Goal: Complete application form

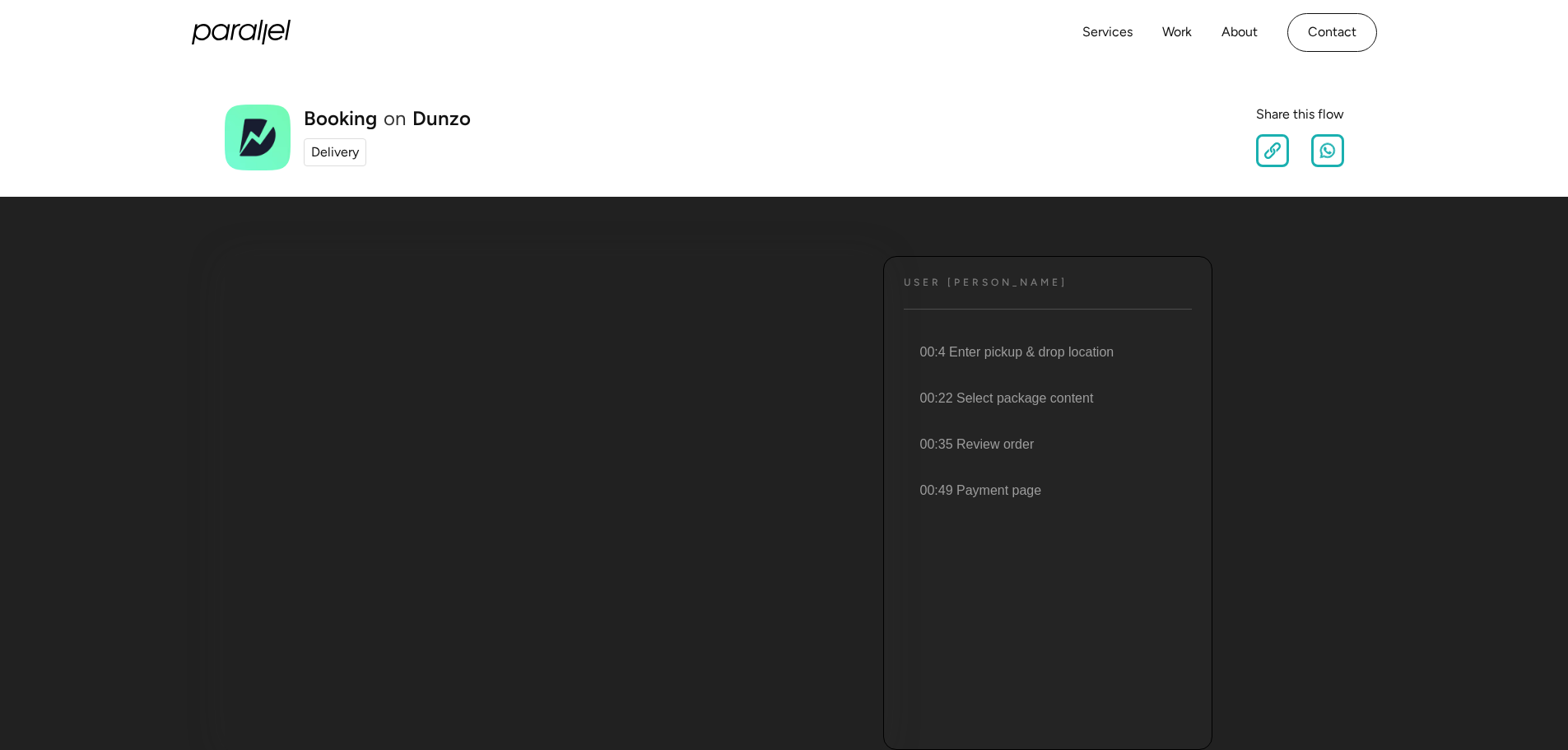
click at [338, 158] on div "Delivery" at bounding box center [334, 152] width 47 height 20
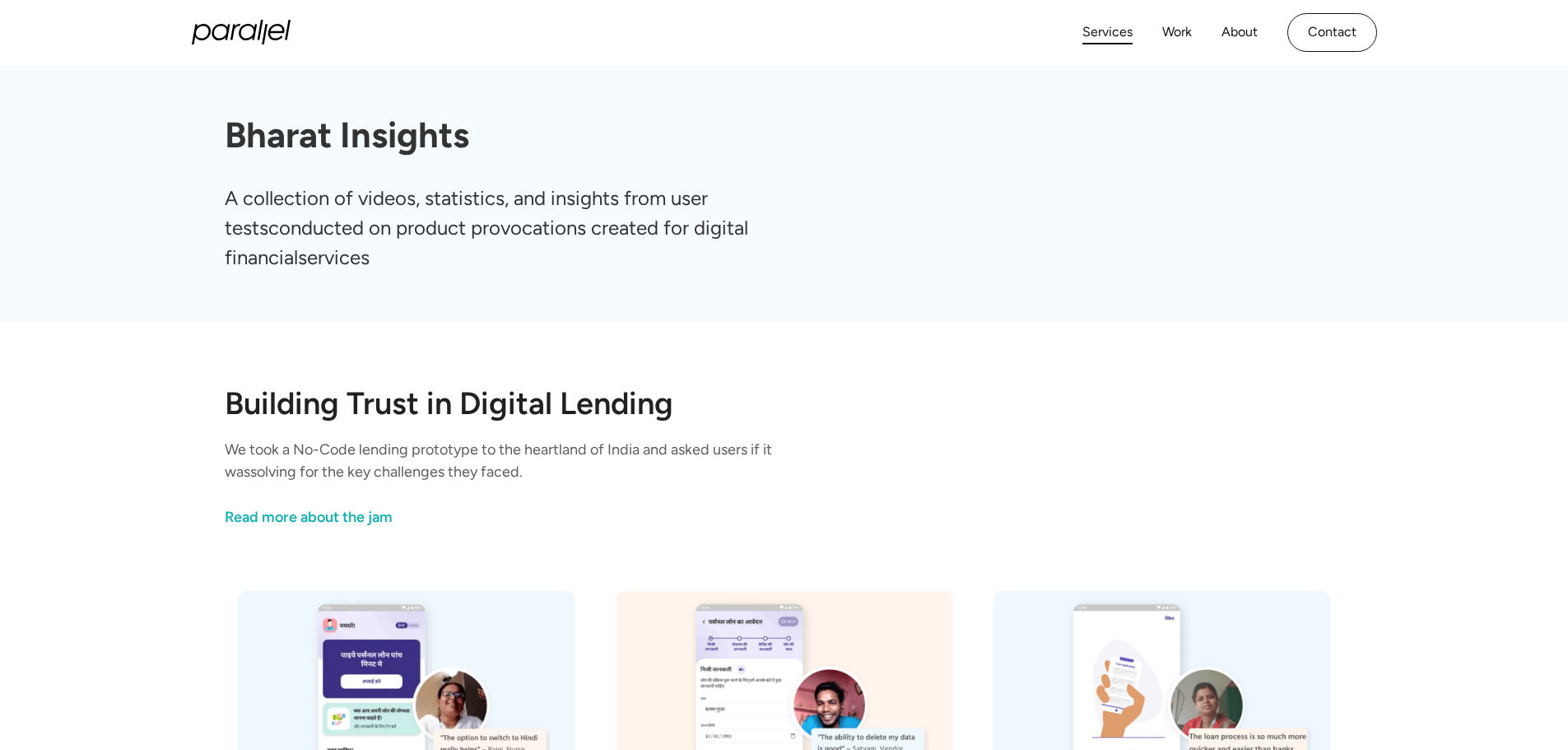
click at [1105, 41] on link "Services" at bounding box center [1107, 33] width 50 height 24
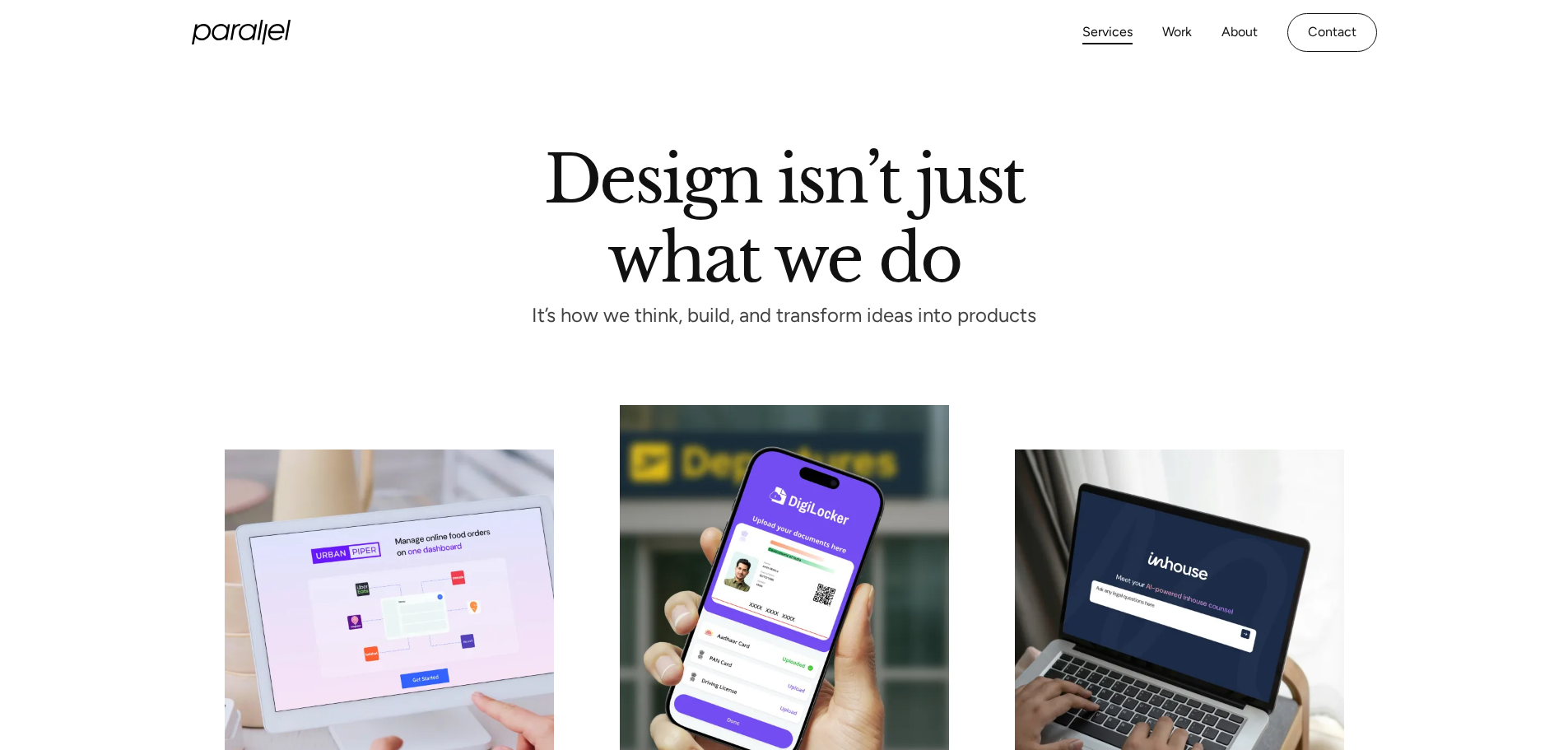
click at [1109, 40] on link "Services" at bounding box center [1107, 33] width 50 height 24
click at [1184, 33] on link "Work" at bounding box center [1176, 33] width 30 height 24
click at [1347, 32] on link "Contact" at bounding box center [1332, 32] width 89 height 38
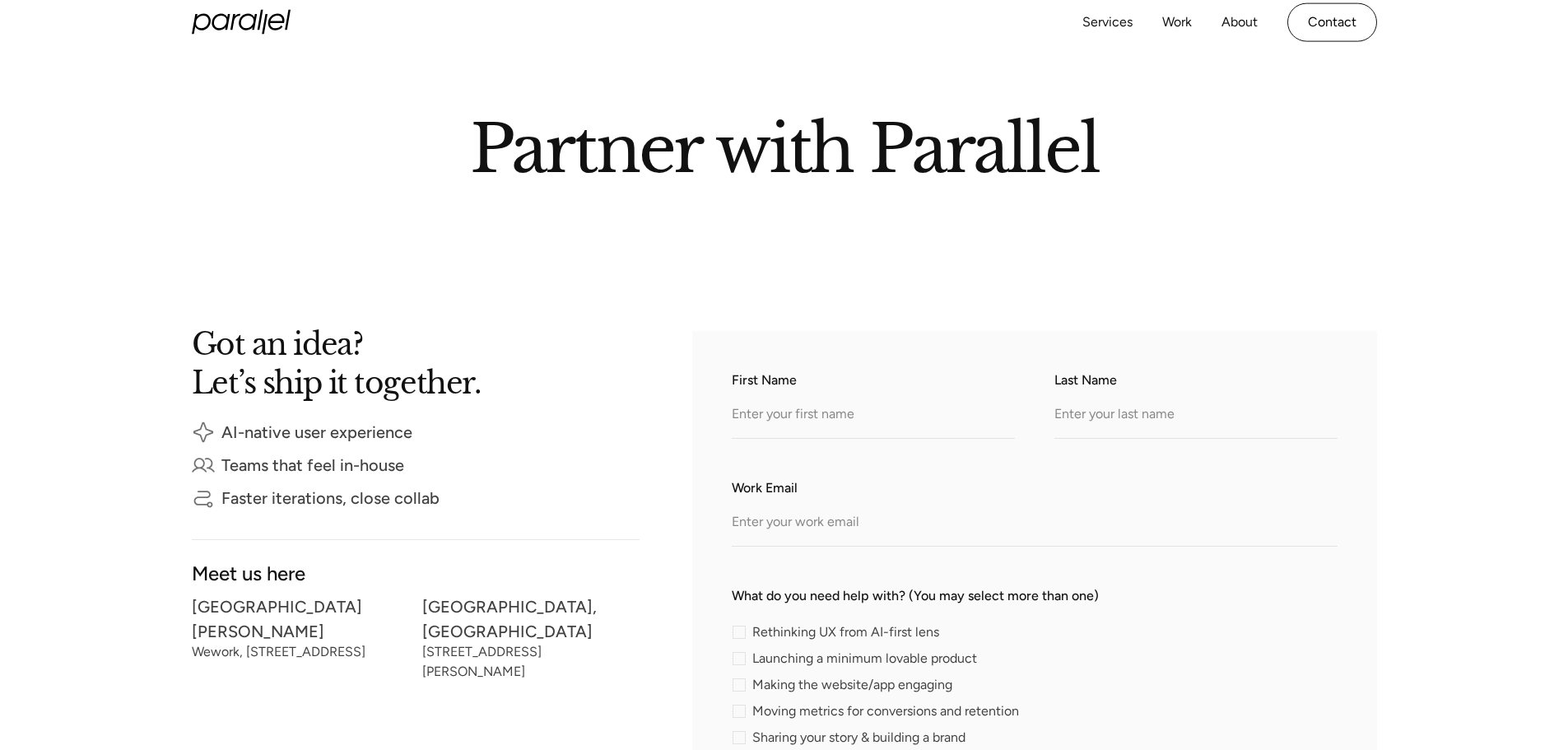
scroll to position [165, 0]
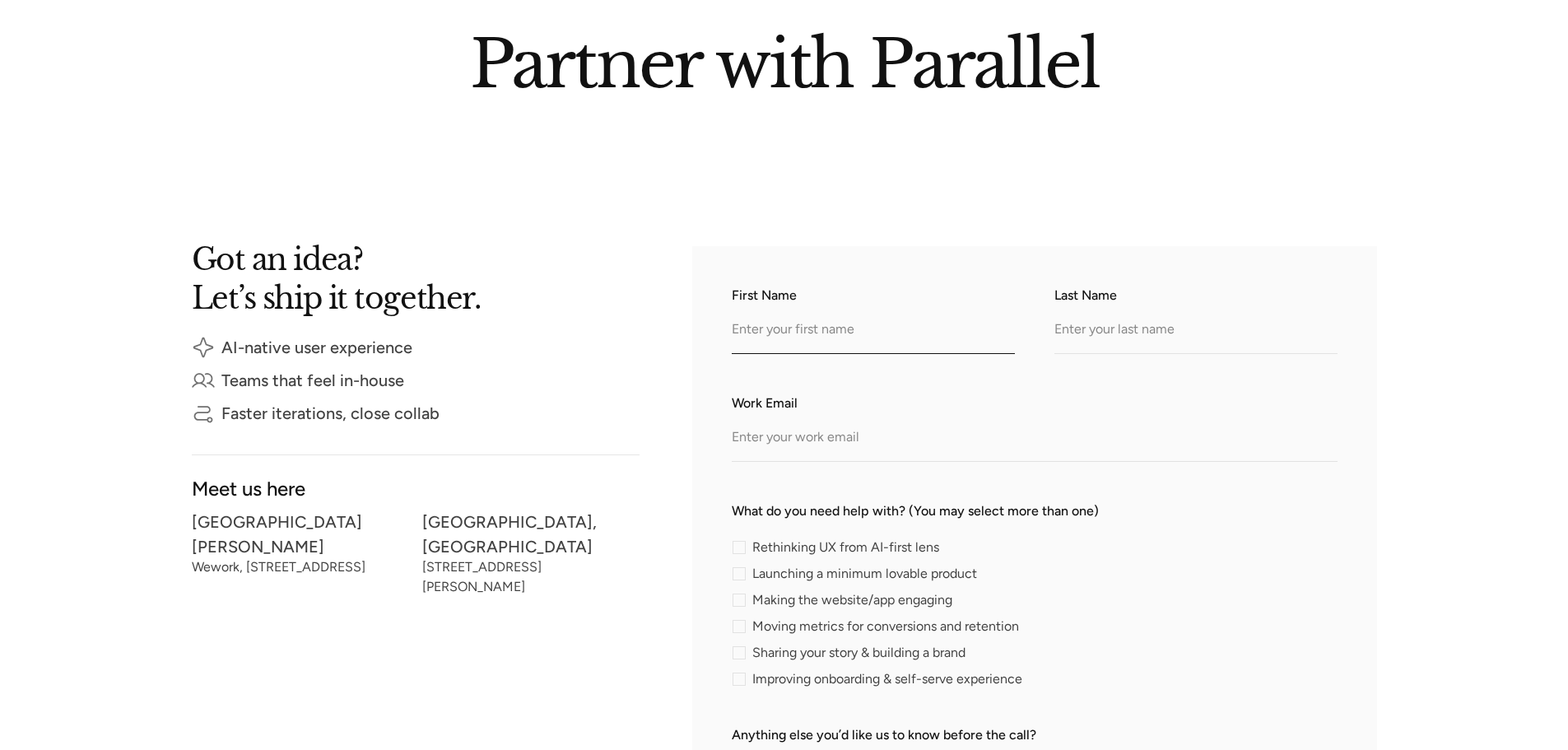
click at [786, 320] on input "First Name" at bounding box center [873, 332] width 283 height 46
type input "Venkataramana"
click at [1085, 315] on input "Last Name" at bounding box center [1195, 332] width 283 height 46
type input "Adiga"
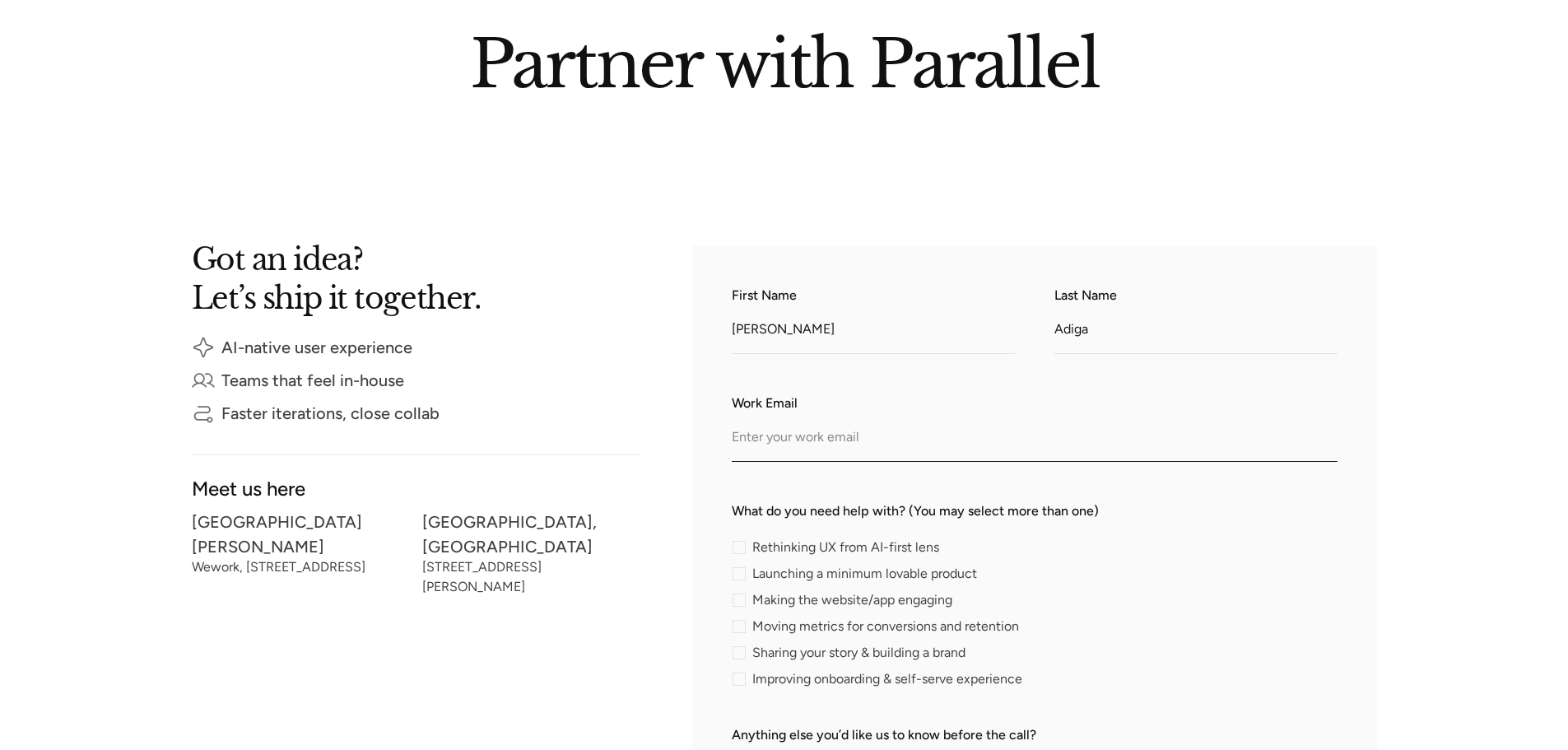
click at [736, 432] on input "Work Email" at bounding box center [1034, 439] width 606 height 46
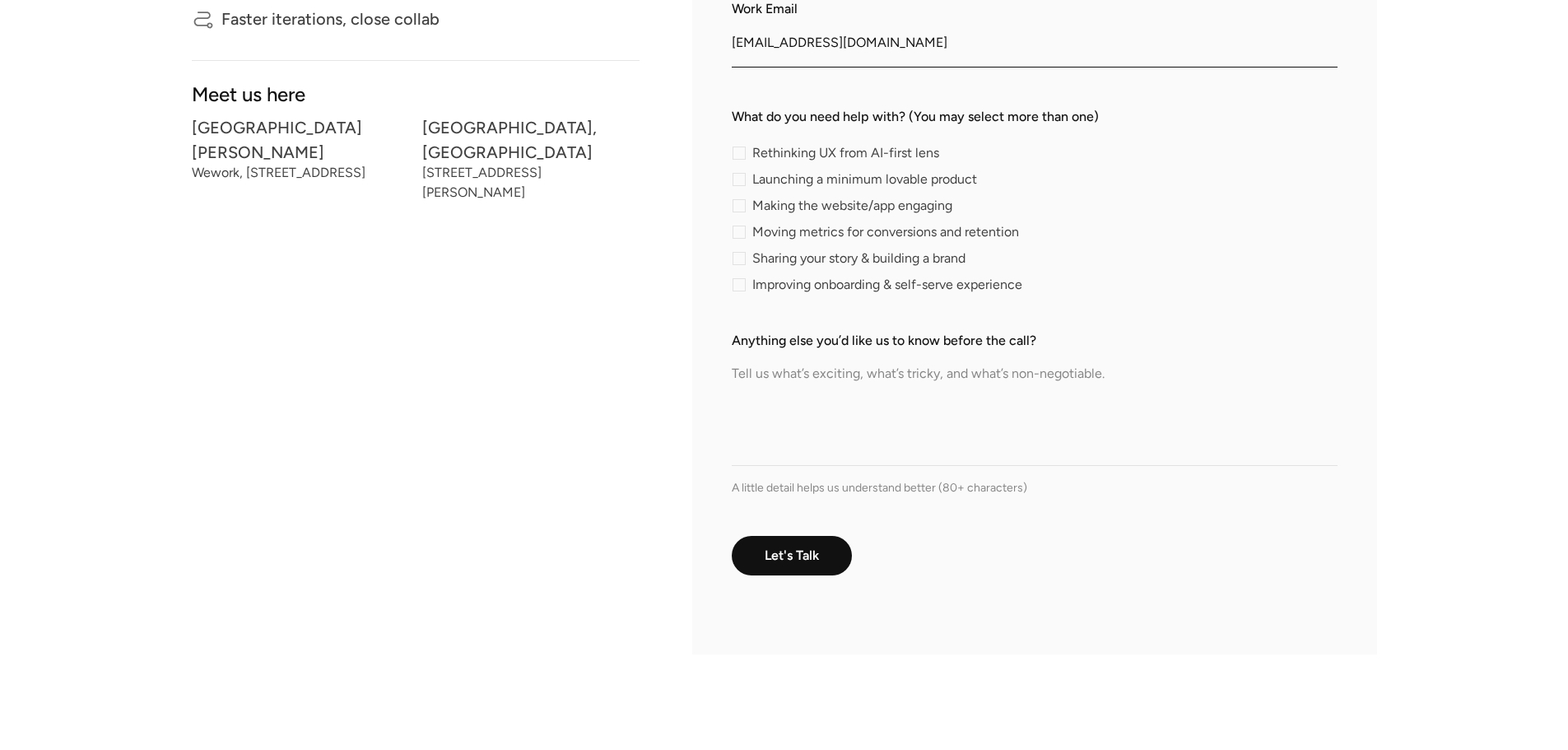
scroll to position [576, 0]
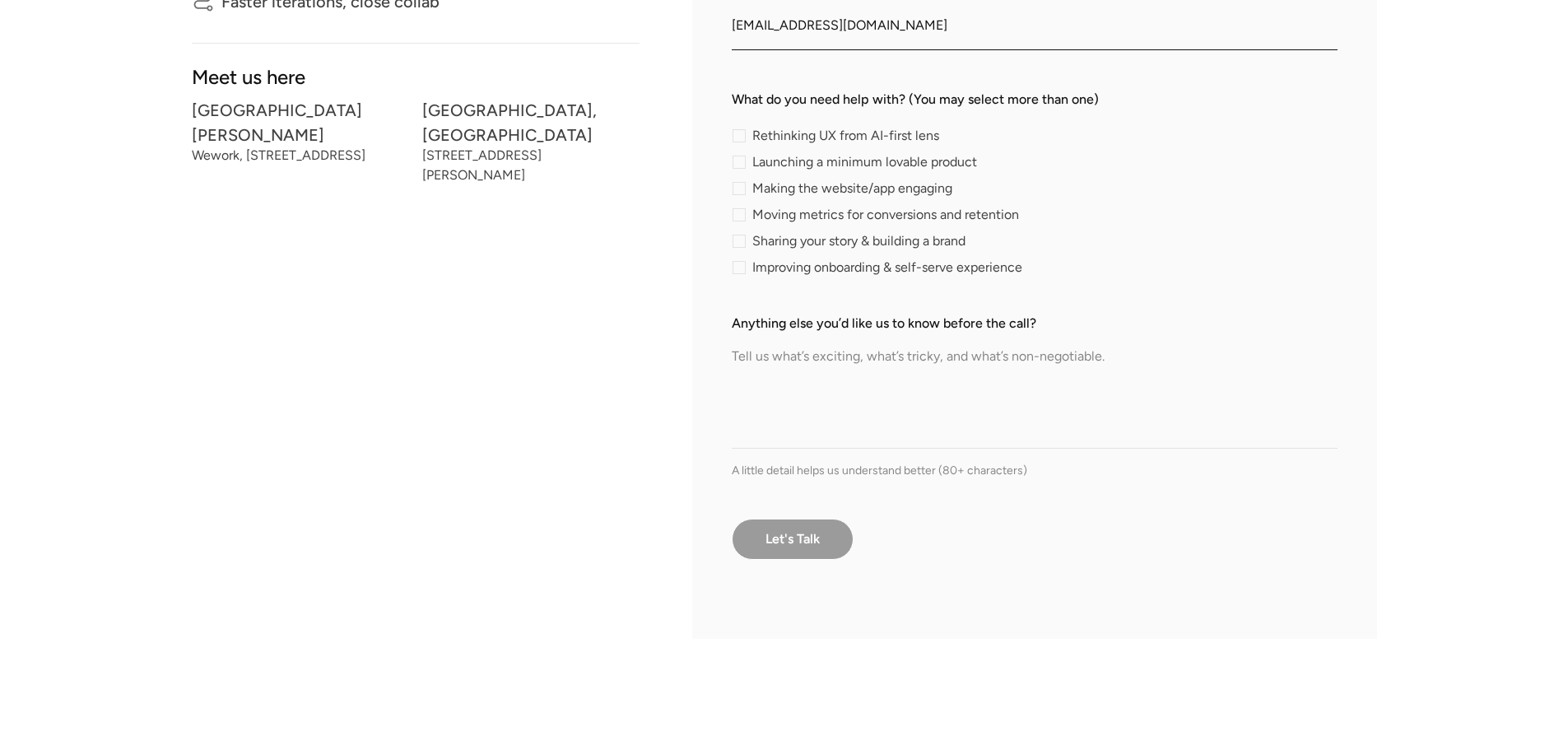
type input "v.adiga1999@gmail.com"
click at [803, 537] on input "Let's Talk" at bounding box center [793, 539] width 122 height 41
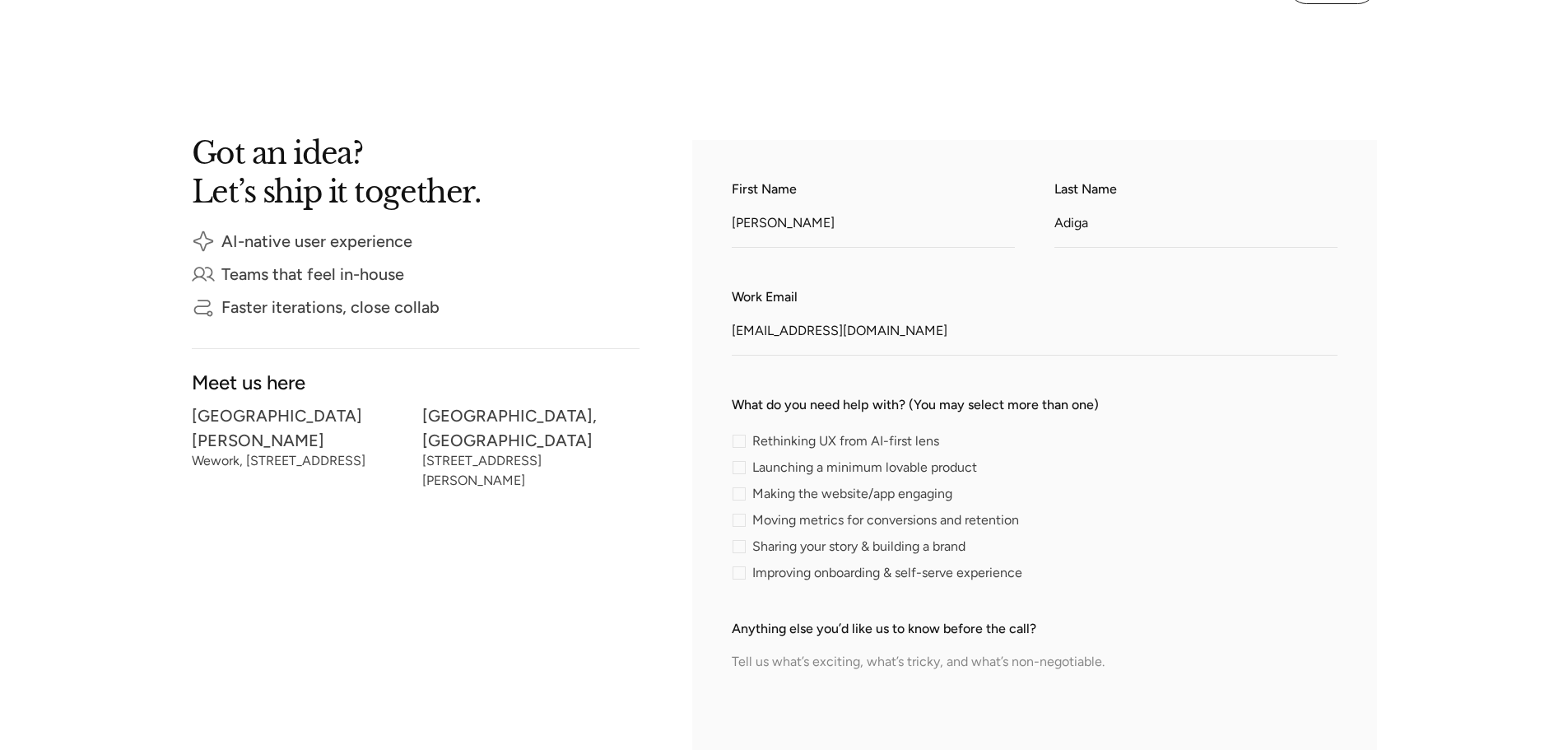
scroll to position [329, 0]
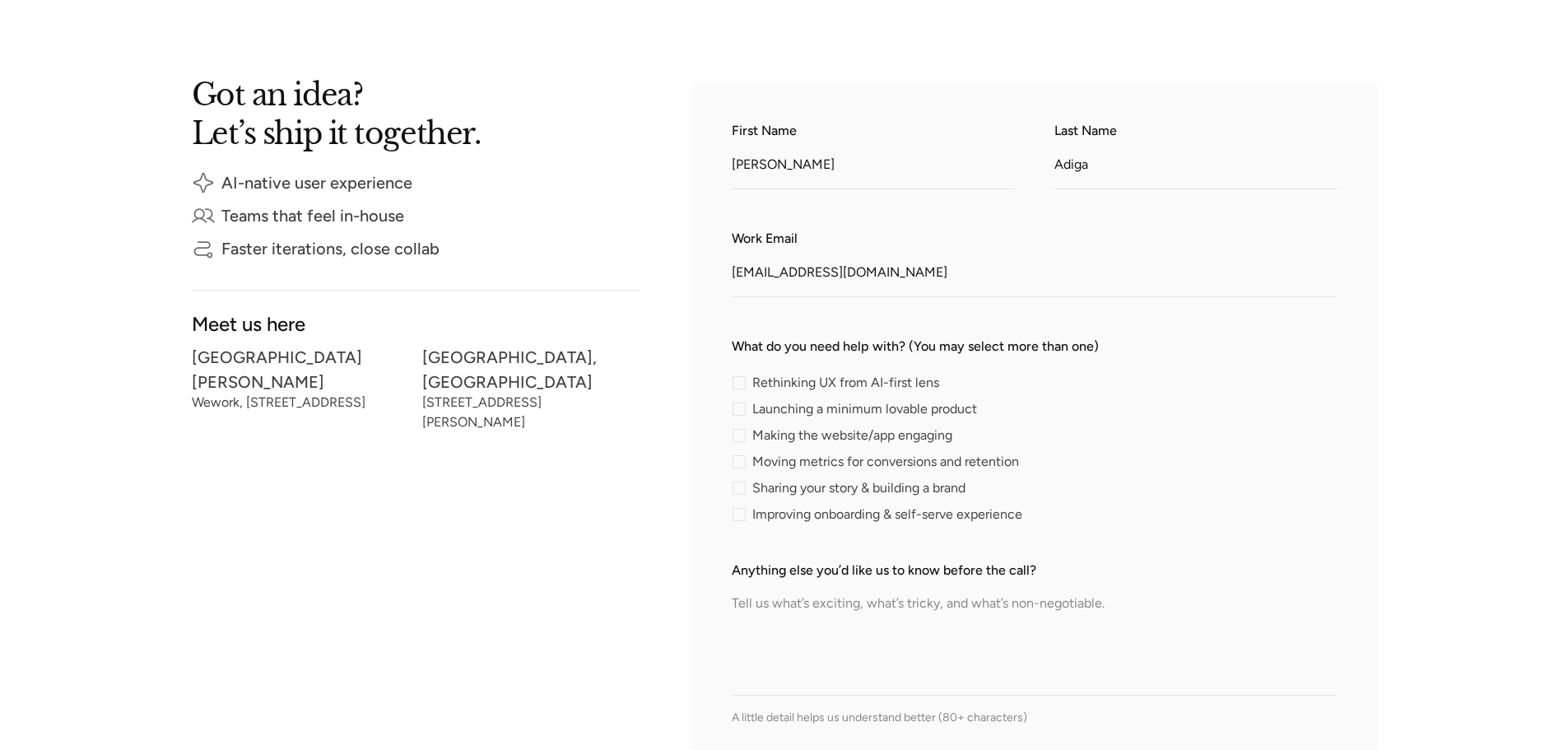
click at [751, 412] on label "Launching a minimum lovable product" at bounding box center [857, 409] width 251 height 13
click at [743, 412] on input "Launching a minimum lovable product" at bounding box center [737, 409] width 11 height 11
checkbox input "true"
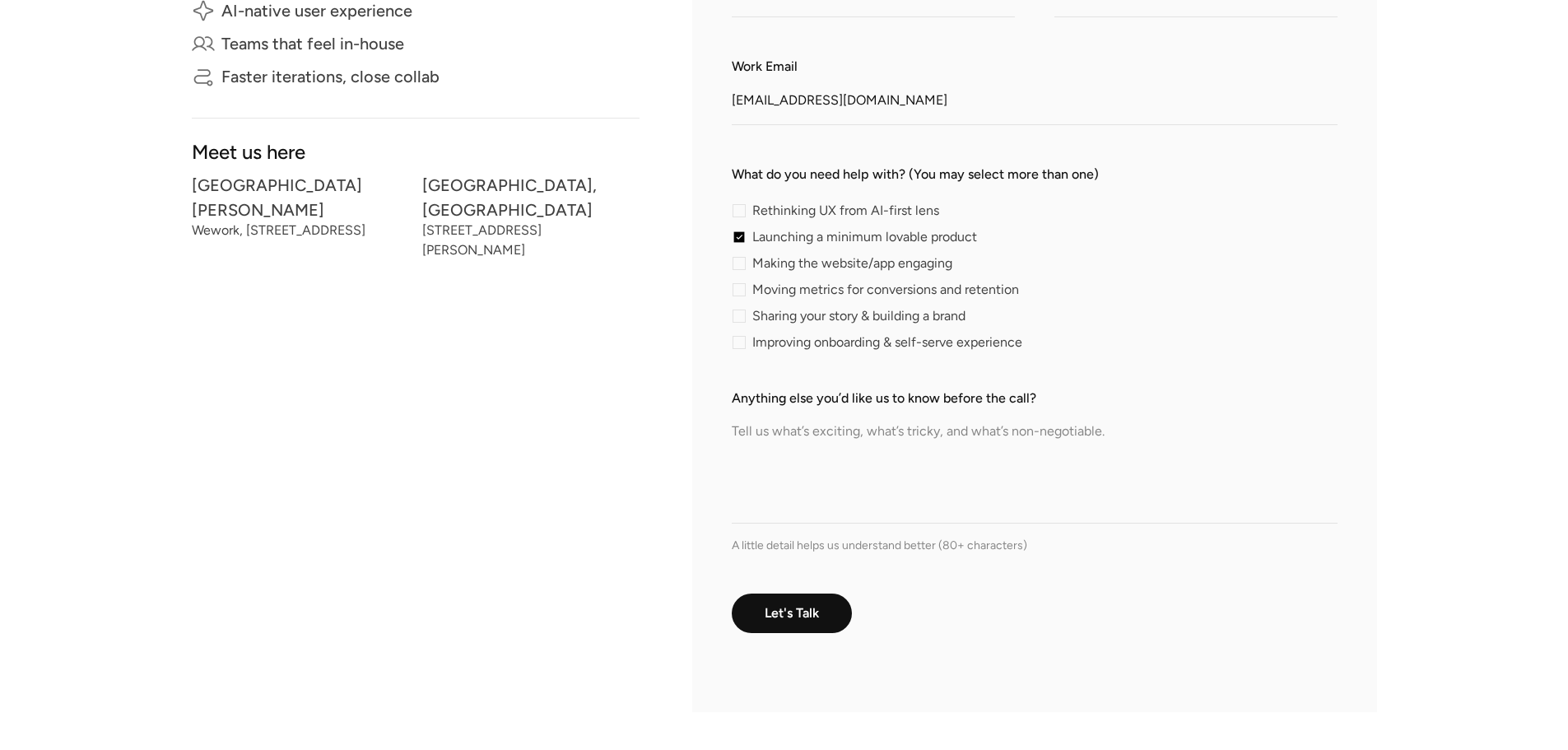
scroll to position [576, 0]
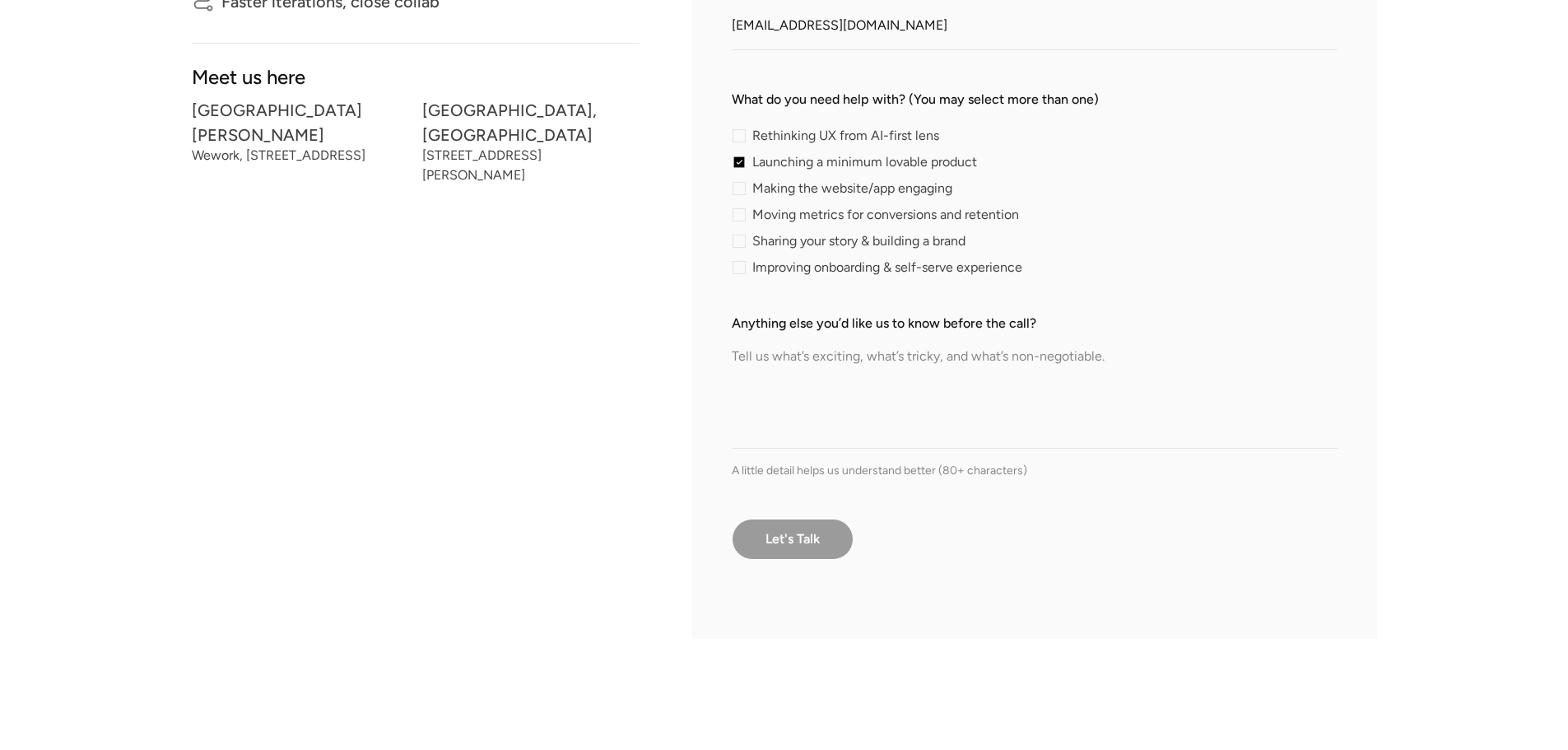
click at [805, 535] on input "Let's Talk" at bounding box center [793, 539] width 122 height 41
click at [756, 403] on textarea "Anything else you’d like us to know before the call?" at bounding box center [1034, 391] width 606 height 115
click at [757, 357] on textarea "Anything else you’d like us to know before the call?" at bounding box center [1034, 391] width 606 height 115
click at [778, 539] on input "Let's Talk" at bounding box center [793, 539] width 122 height 41
click at [834, 368] on textarea "parcel service" at bounding box center [1034, 391] width 606 height 115
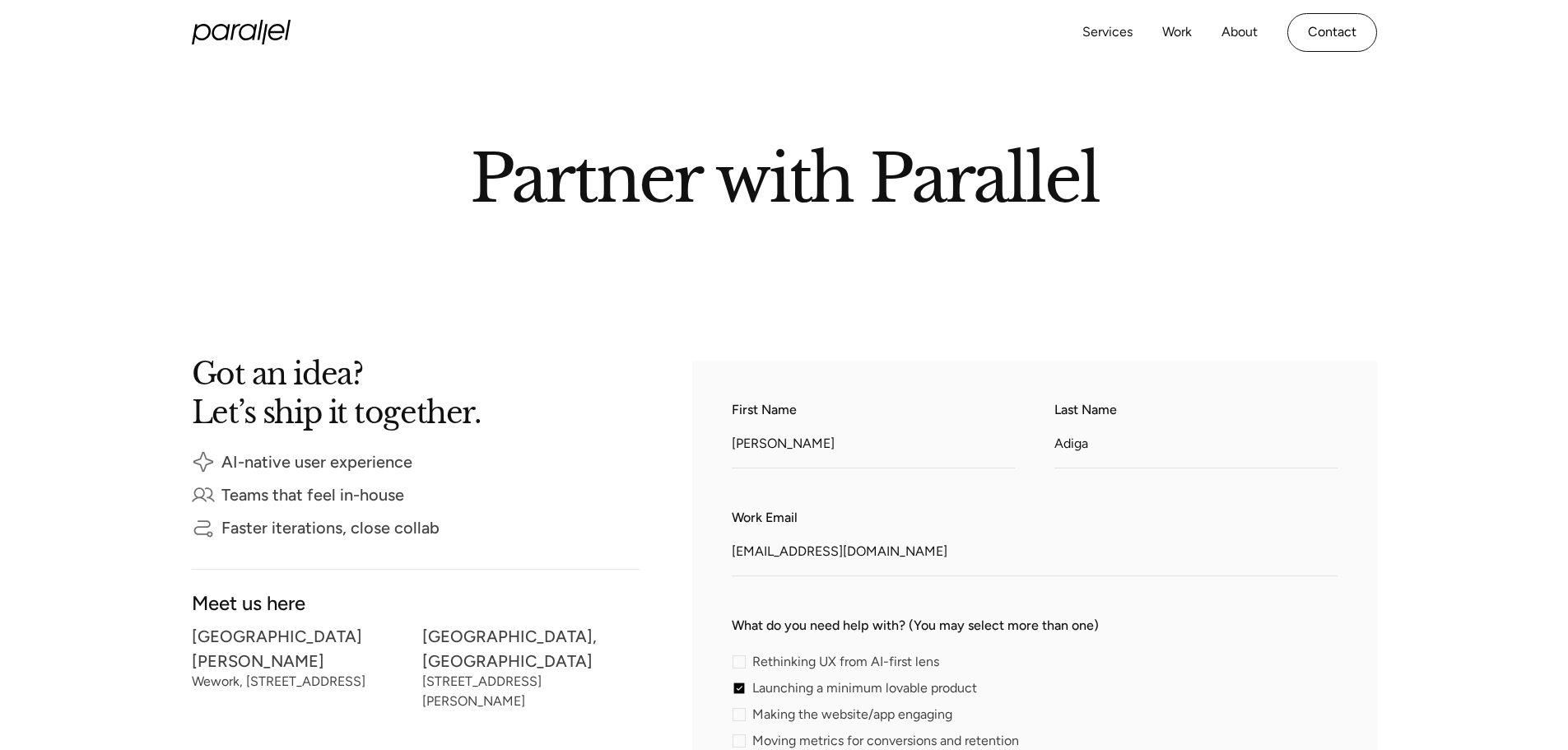
scroll to position [0, 0]
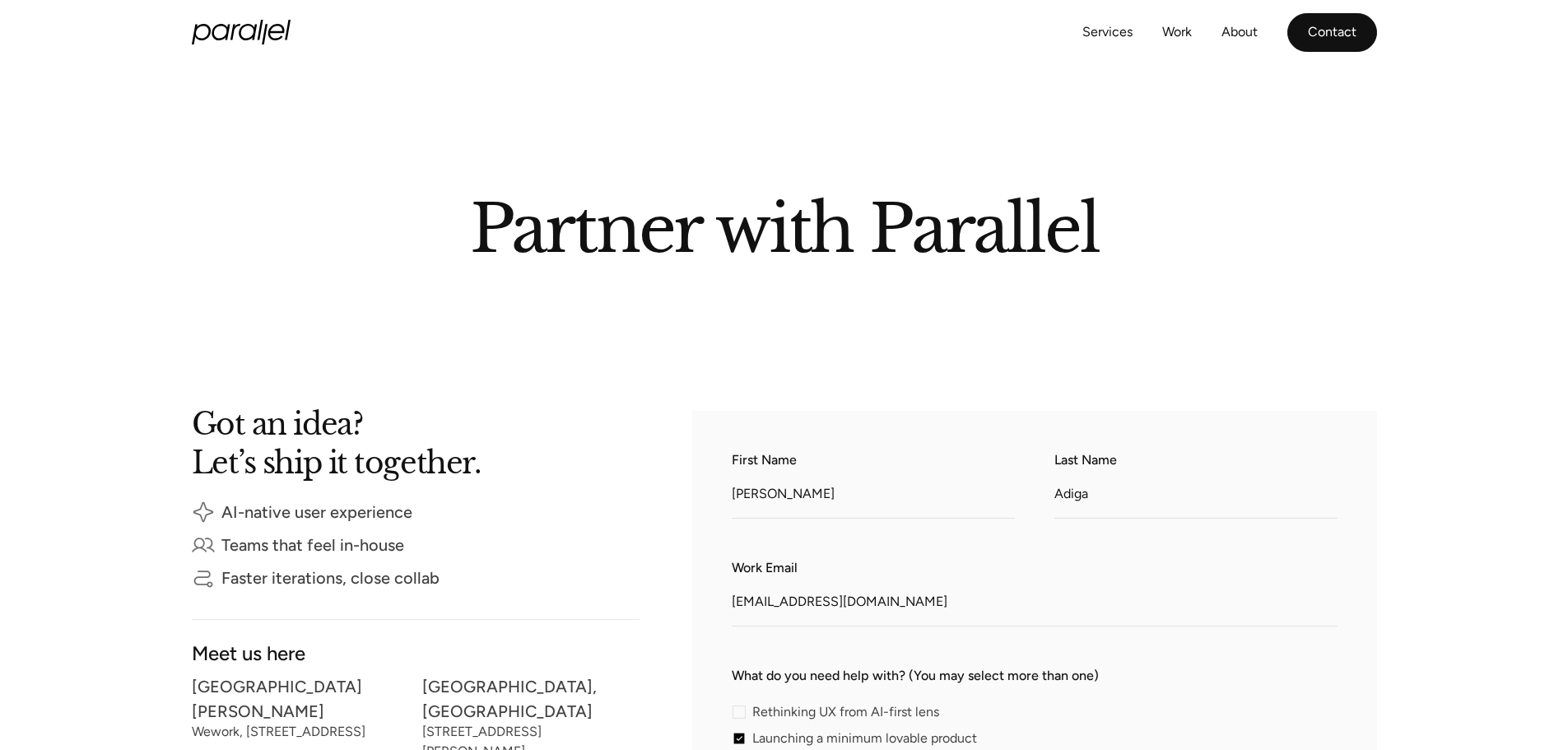
type textarea "parcel service"
click at [1340, 36] on link "Contact" at bounding box center [1332, 32] width 89 height 38
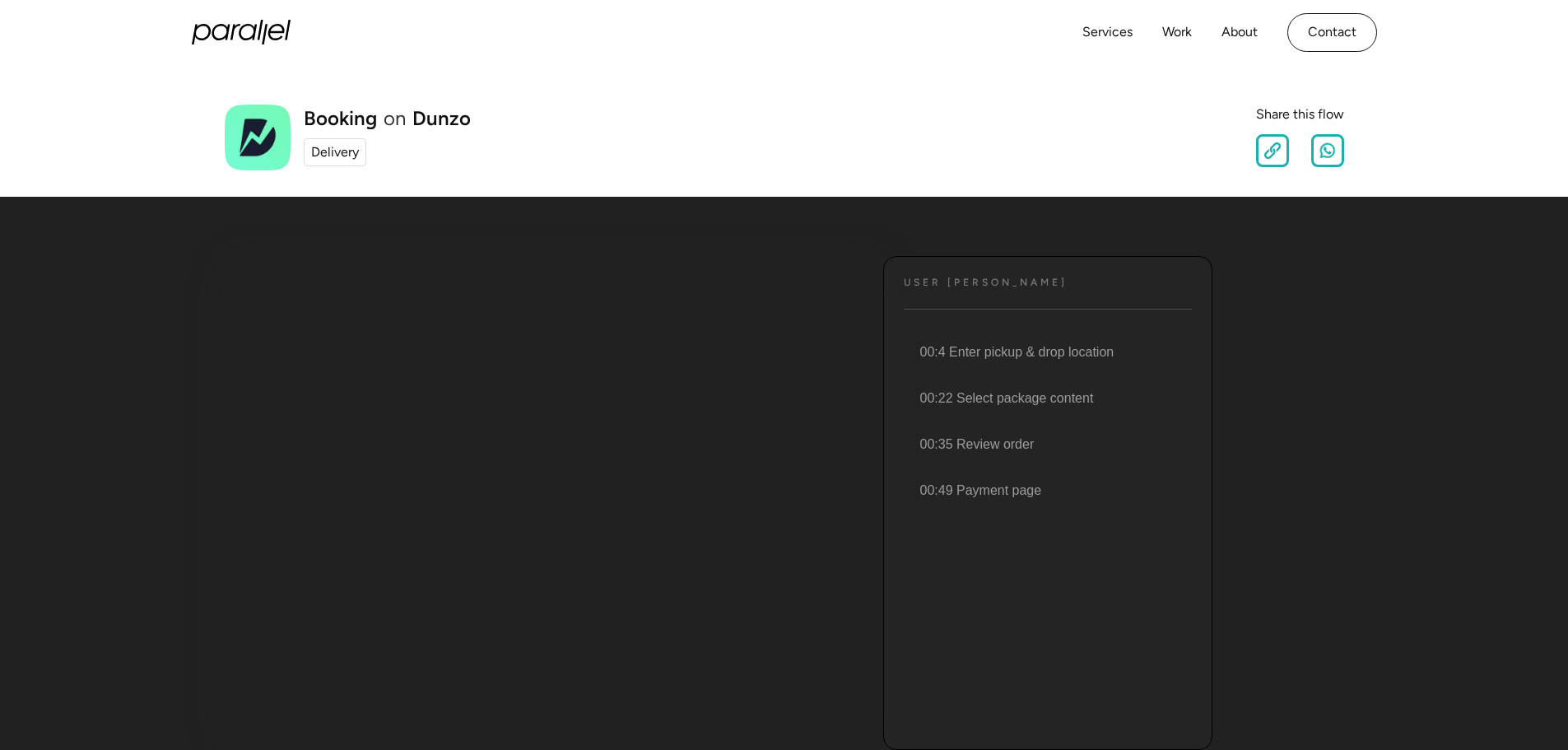
click at [333, 148] on div "Delivery" at bounding box center [334, 152] width 47 height 20
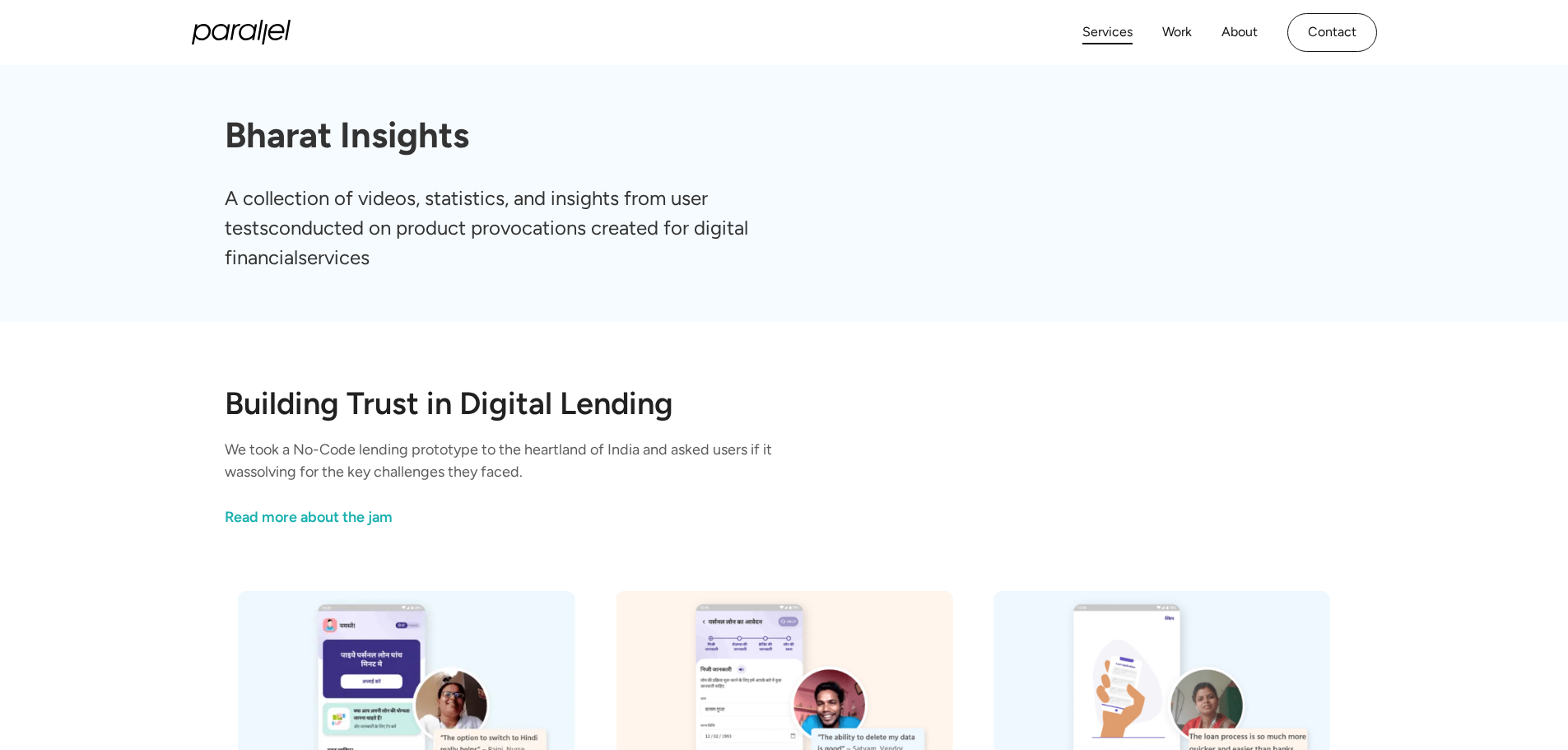
click at [1101, 33] on link "Services" at bounding box center [1107, 33] width 50 height 24
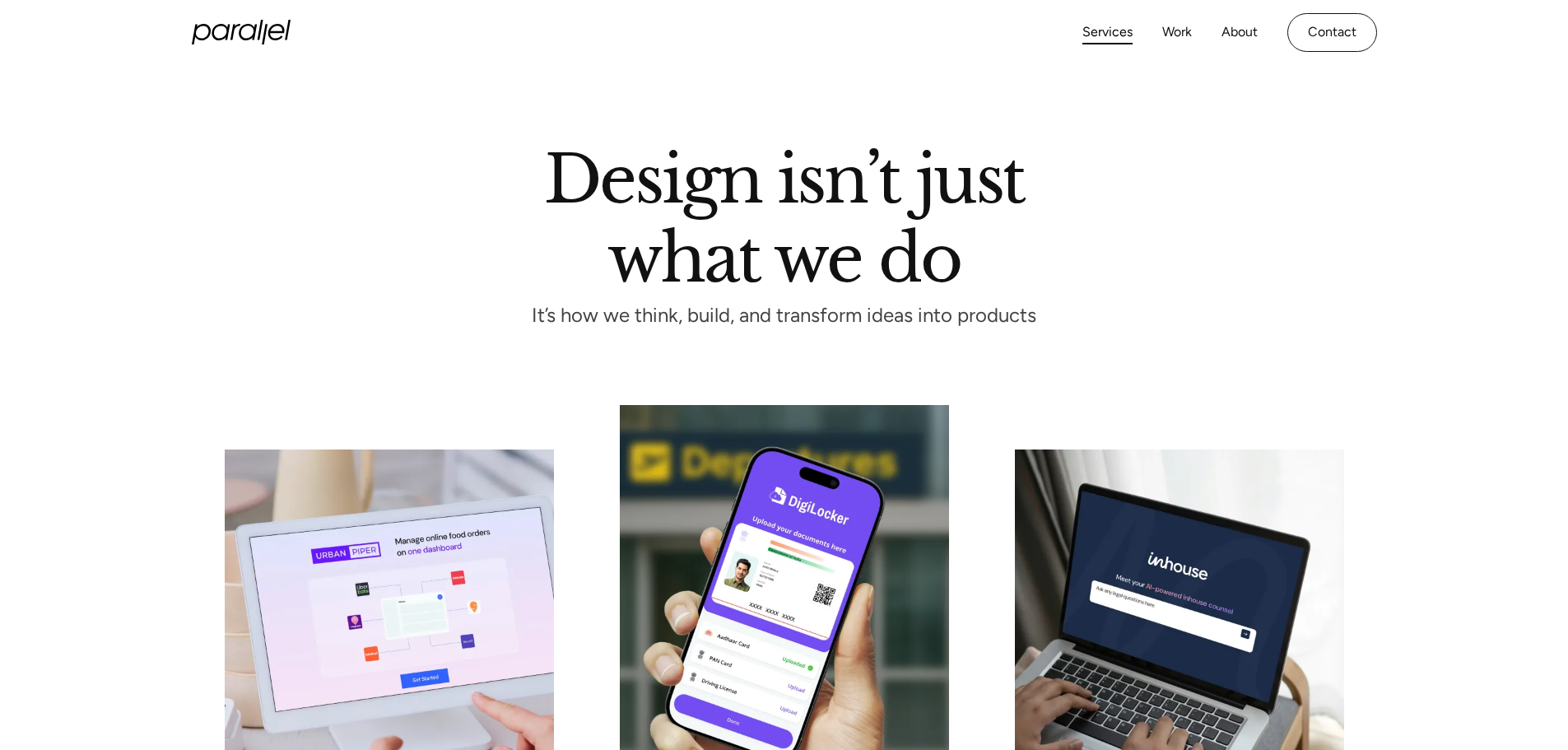
click at [1170, 56] on div "Services Work About Careers Contact LinkedIn Twitter (X)" at bounding box center [784, 32] width 1185 height 65
click at [1177, 37] on link "Work" at bounding box center [1176, 33] width 30 height 24
